Goal: Transaction & Acquisition: Purchase product/service

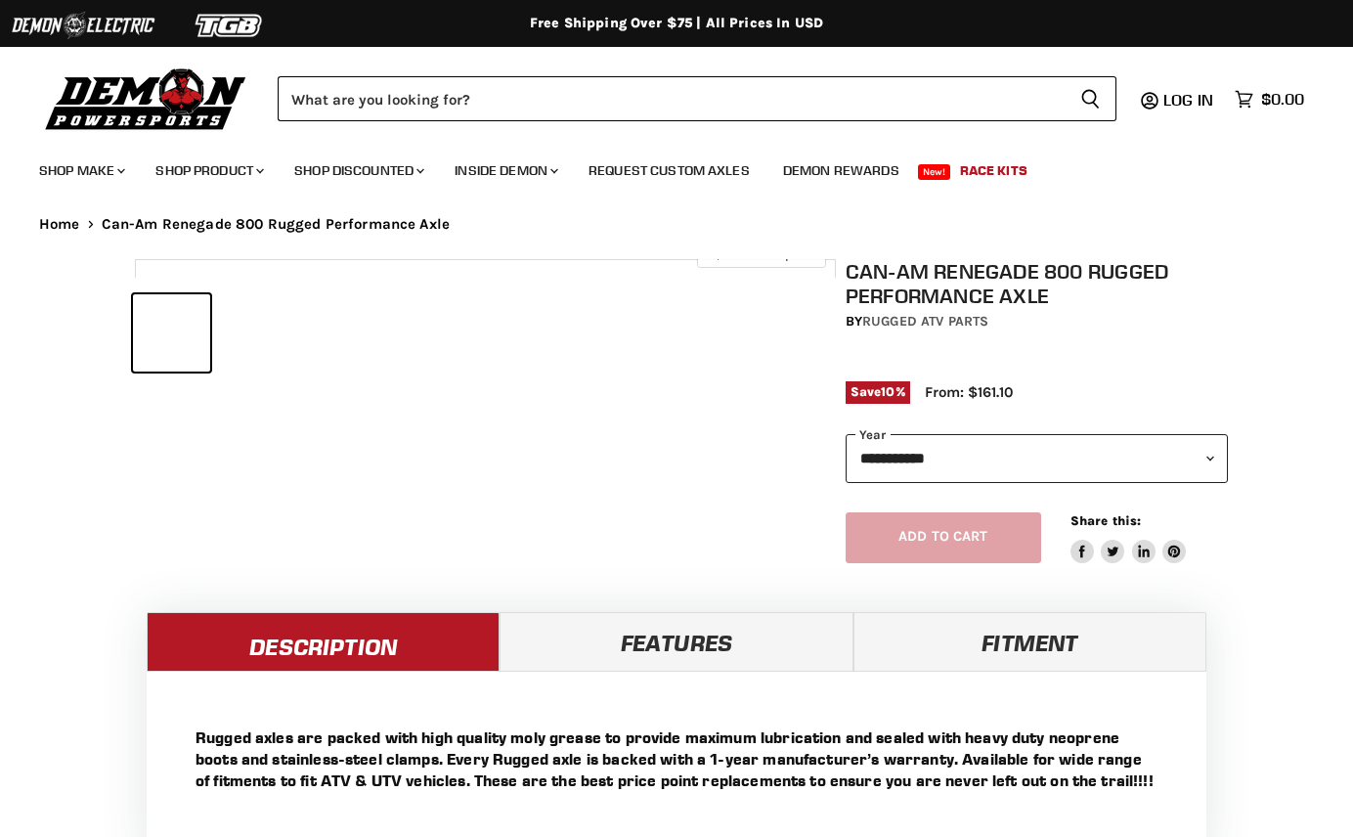
select select "******"
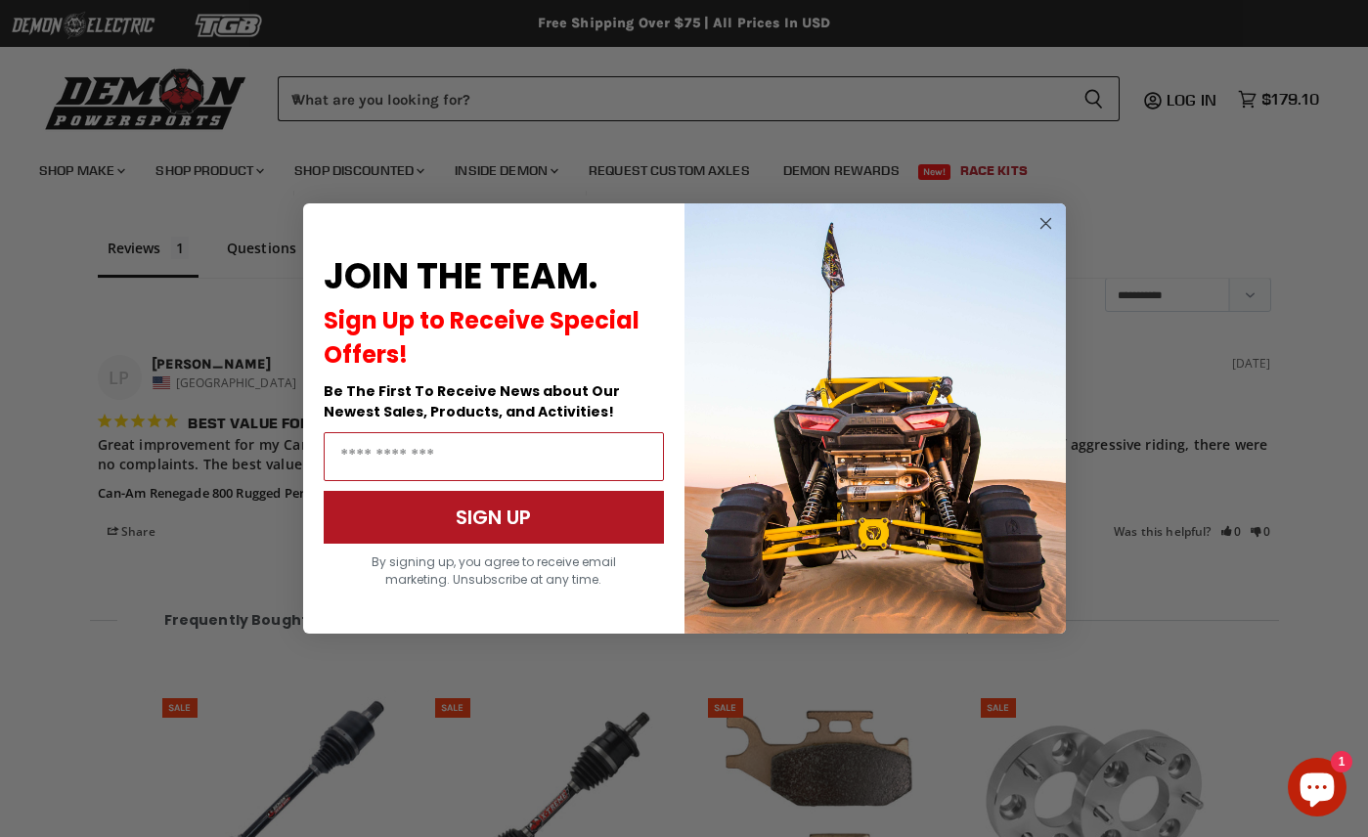
scroll to position [1636, 0]
